Goal: Task Accomplishment & Management: Manage account settings

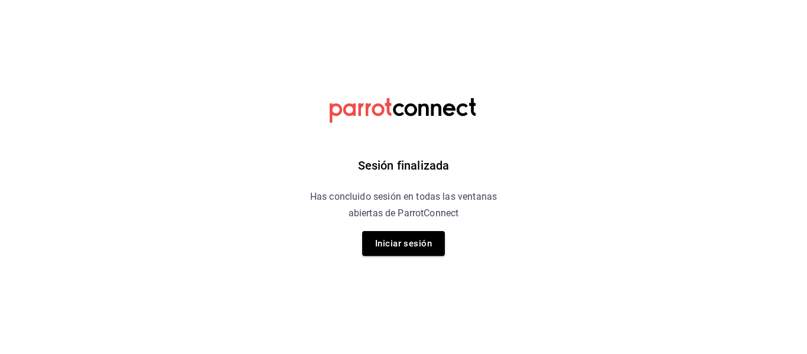
click at [401, 246] on button "Iniciar sesión" at bounding box center [403, 243] width 83 height 25
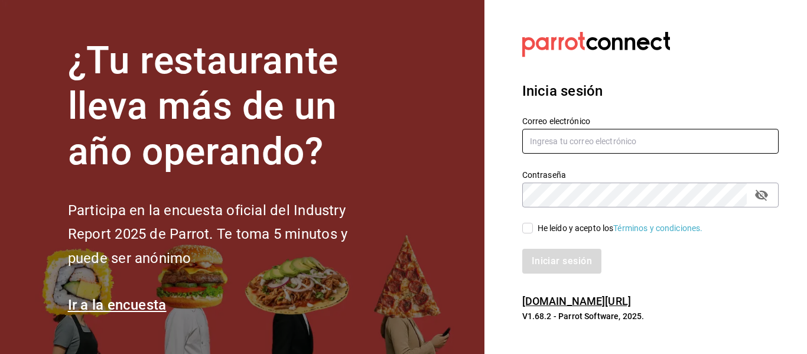
type input "[EMAIL_ADDRESS][DOMAIN_NAME]"
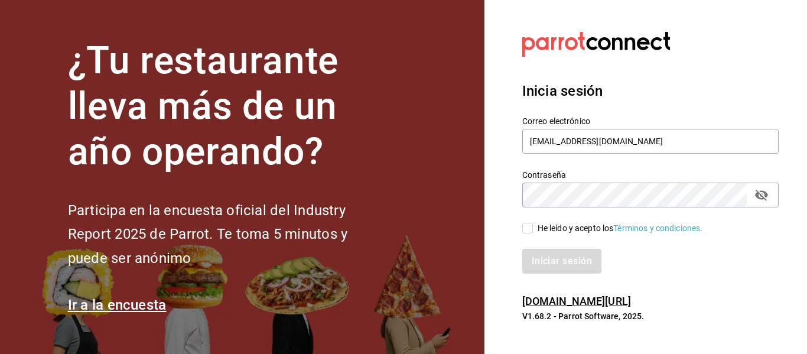
click at [527, 228] on input "He leído y acepto los Términos y condiciones." at bounding box center [527, 228] width 11 height 11
checkbox input "true"
click at [563, 264] on button "Iniciar sesión" at bounding box center [562, 261] width 80 height 25
